Goal: Check status: Check status

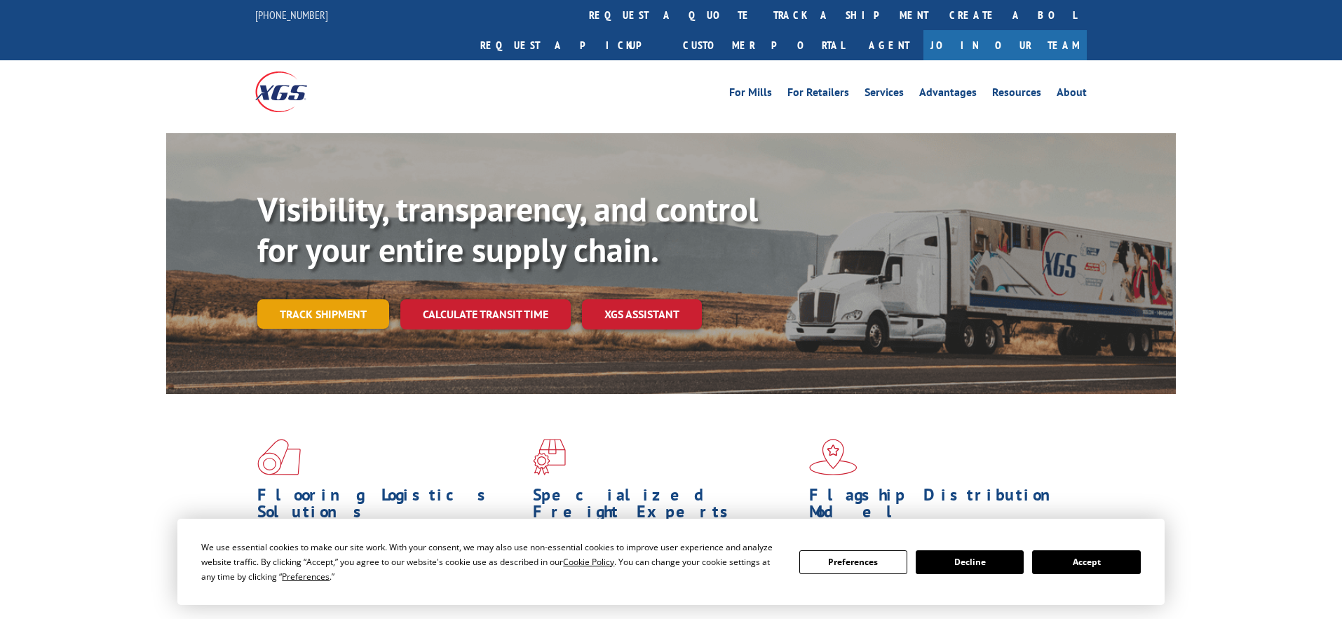
click at [318, 299] on link "Track shipment" at bounding box center [323, 313] width 132 height 29
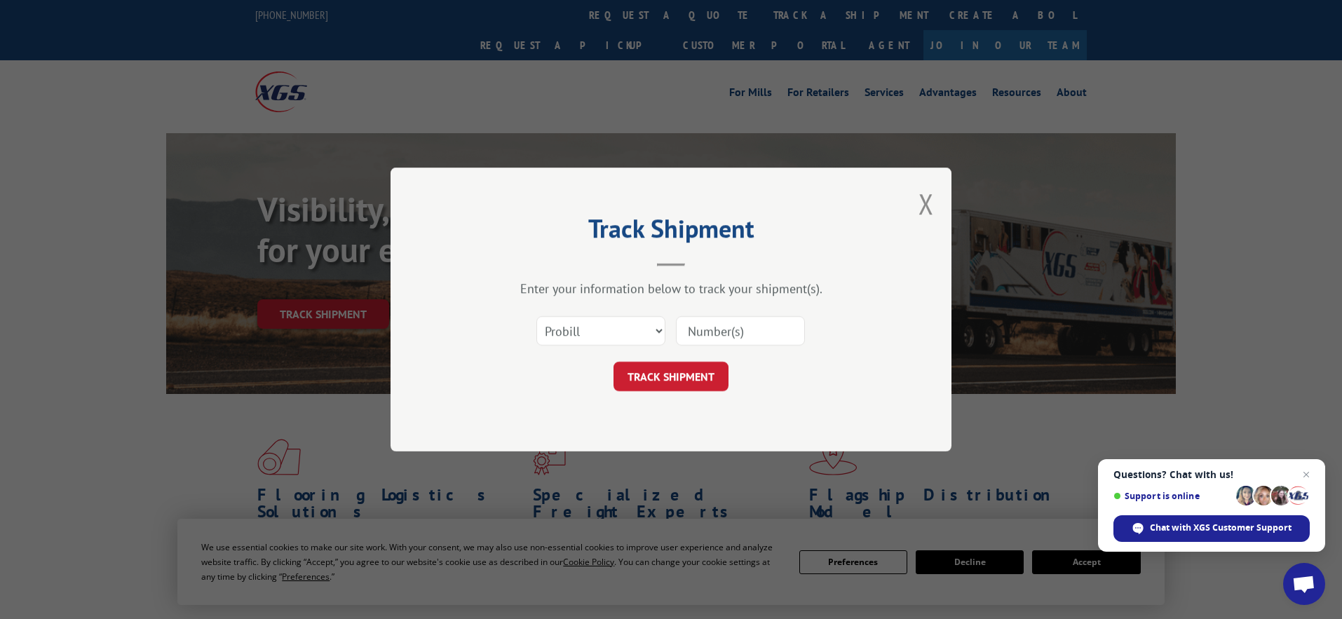
click at [703, 343] on input at bounding box center [740, 330] width 129 height 29
paste input "17592179"
type input "17592179"
click at [710, 377] on button "TRACK SHIPMENT" at bounding box center [671, 376] width 115 height 29
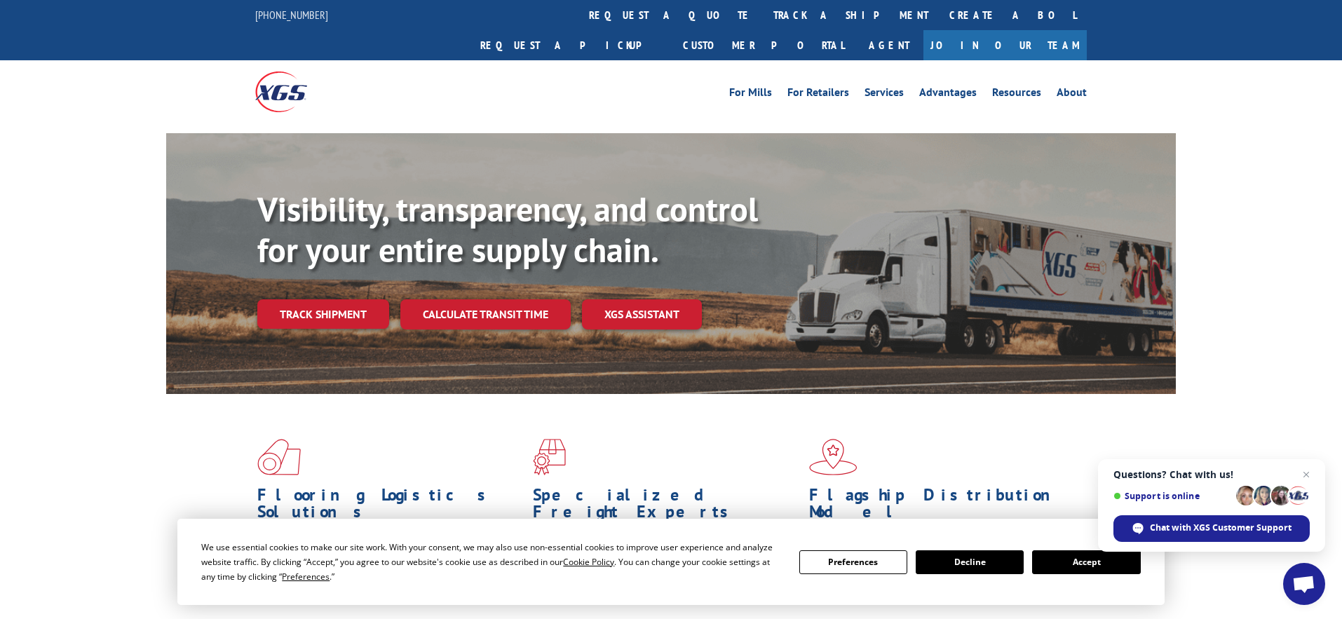
scroll to position [450, 0]
